Goal: Transaction & Acquisition: Purchase product/service

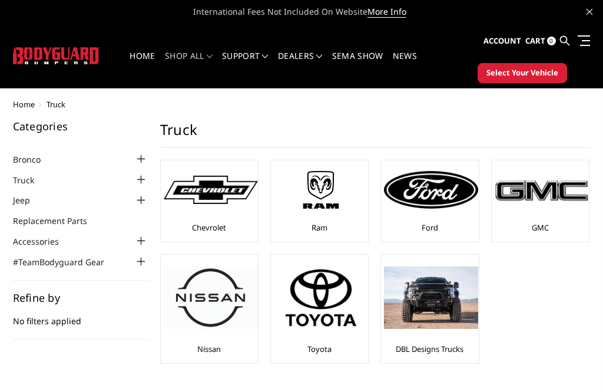
click at [547, 194] on img at bounding box center [542, 190] width 94 height 26
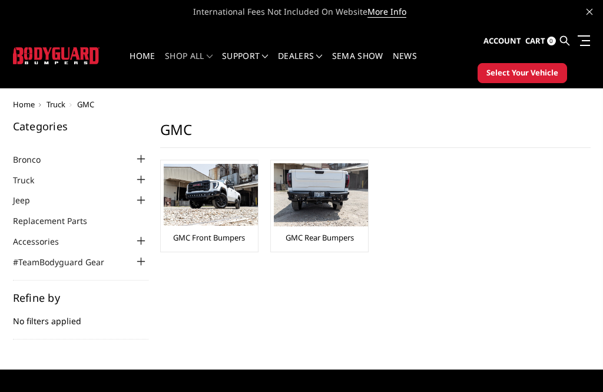
click at [219, 183] on img at bounding box center [211, 195] width 94 height 62
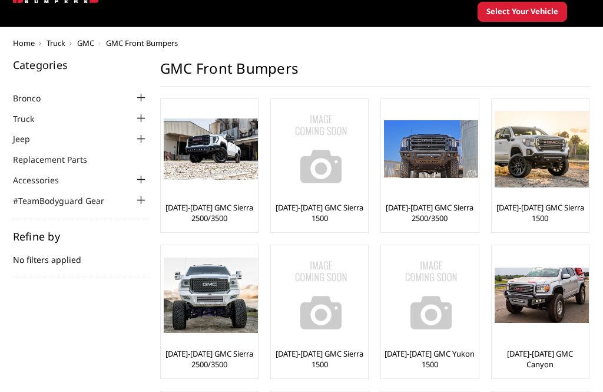
scroll to position [63, 0]
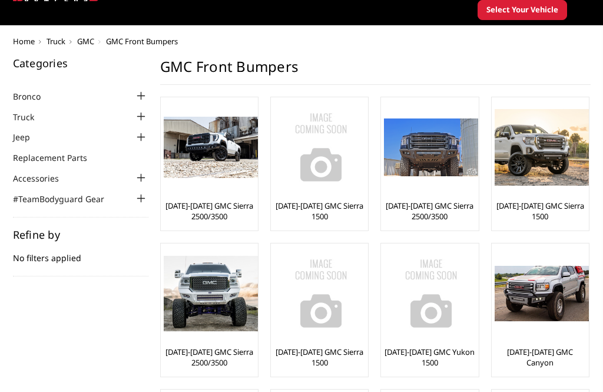
click at [141, 114] on div at bounding box center [141, 117] width 14 height 14
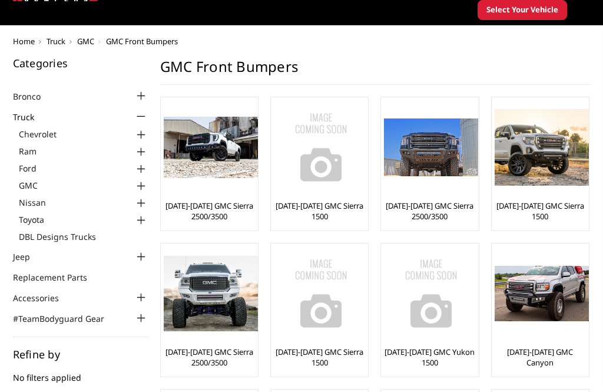
click at [139, 180] on div at bounding box center [141, 186] width 14 height 14
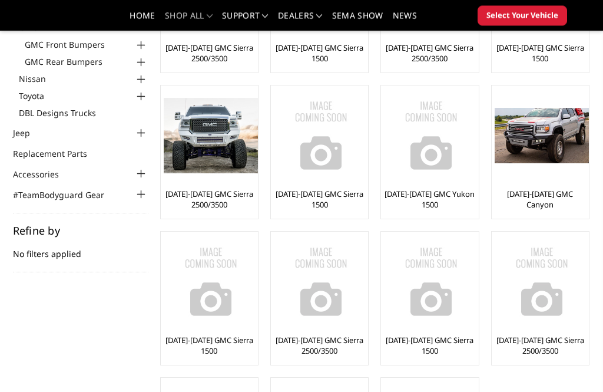
scroll to position [186, 0]
click at [201, 347] on link "[DATE]-[DATE] GMC Sierra 1500" at bounding box center [209, 344] width 91 height 21
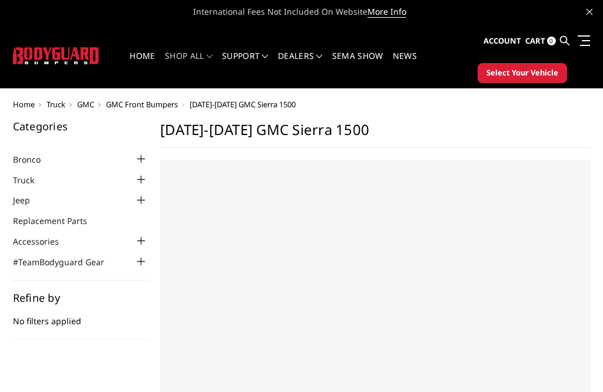
select select "US"
